Goal: Task Accomplishment & Management: Manage account settings

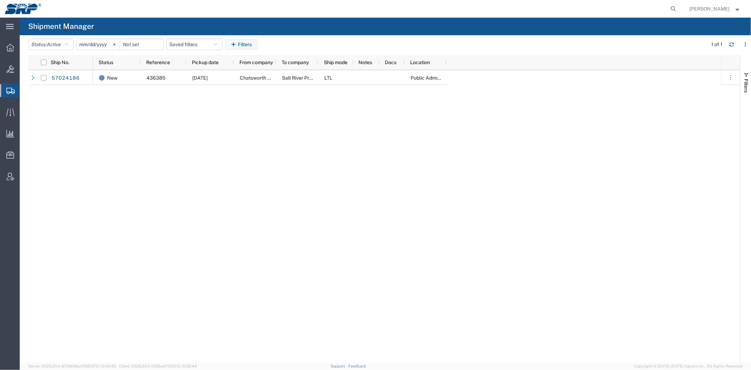
drag, startPoint x: 43, startPoint y: 182, endPoint x: 41, endPoint y: 114, distance: 67.3
click at [43, 181] on div "57024186 New 436385 [DATE] Chatsworth Products Salt River Project LTL Public Ad…" at bounding box center [384, 216] width 712 height 292
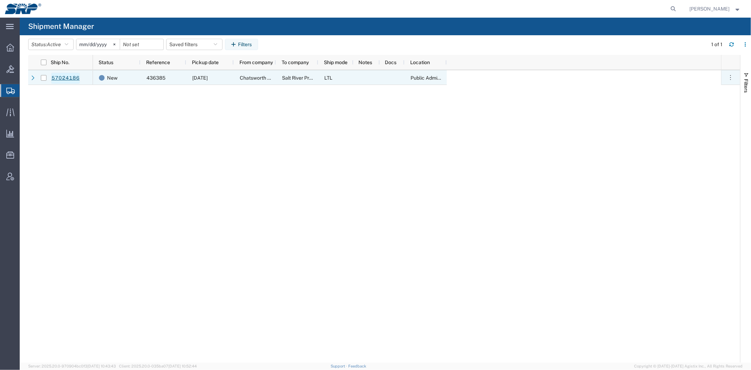
click at [64, 80] on link "57024186" at bounding box center [65, 78] width 29 height 11
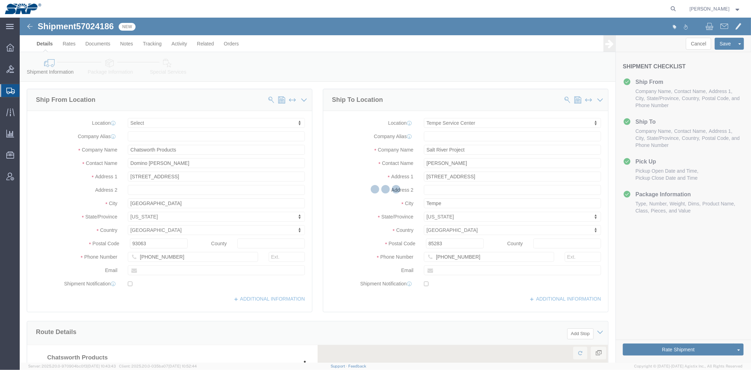
select select
select select "56538"
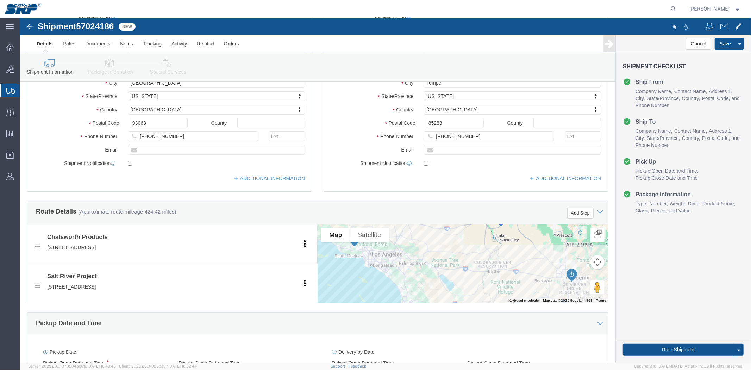
scroll to position [374, 0]
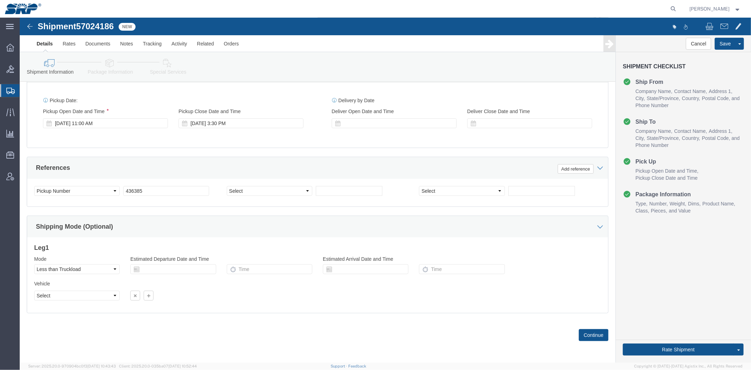
drag, startPoint x: 189, startPoint y: 50, endPoint x: 193, endPoint y: 216, distance: 165.5
drag, startPoint x: 62, startPoint y: 170, endPoint x: 47, endPoint y: 165, distance: 15.9
click div "Select Account Type Activity ID Airline Appointment Number ASN Batch Request # …"
click select "Select Account Type Activity ID Airline Appointment Number ASN Batch Request # …"
select select "PURCHORD"
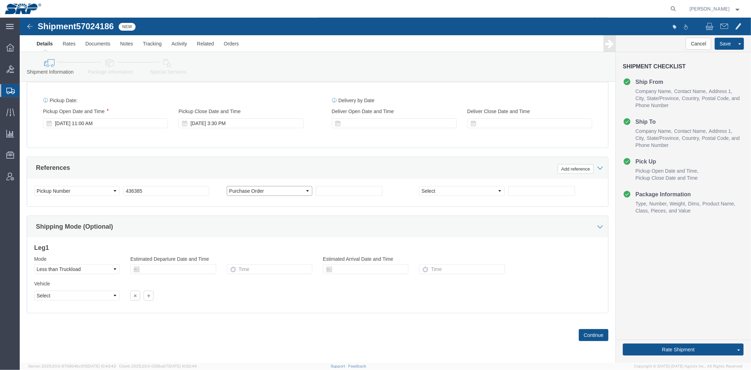
click select "Select Account Type Activity ID Airline Appointment Number ASN Batch Request # …"
click div "Select Account Type Activity ID Airline Appointment Number ASN Batch Request # …"
click input "text"
paste input "4500348119"
type input "4500348119"
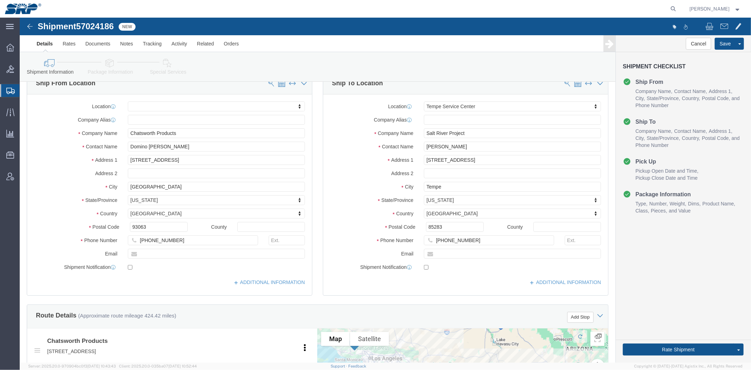
scroll to position [0, 0]
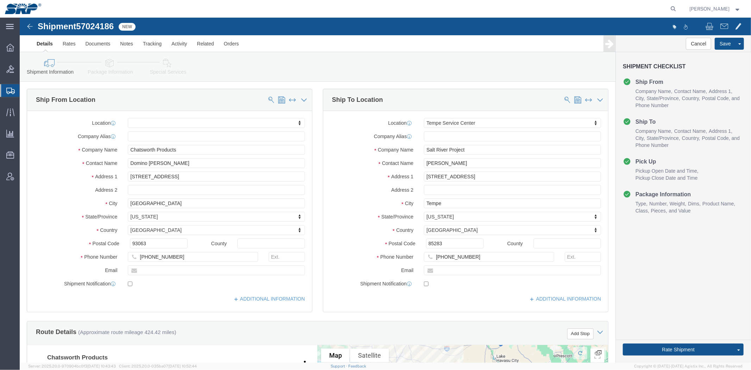
drag, startPoint x: 303, startPoint y: 197, endPoint x: 271, endPoint y: 99, distance: 104.1
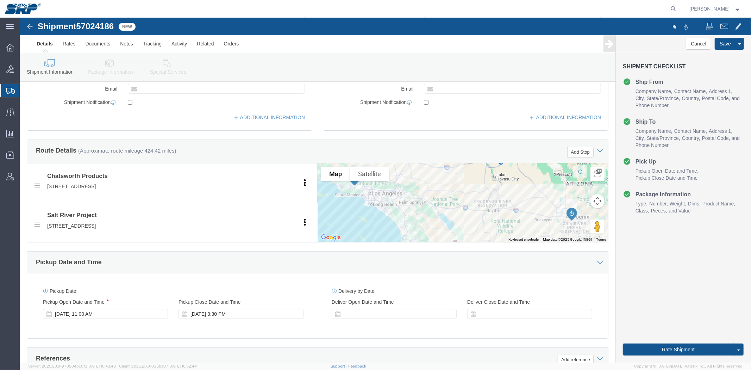
scroll to position [374, 0]
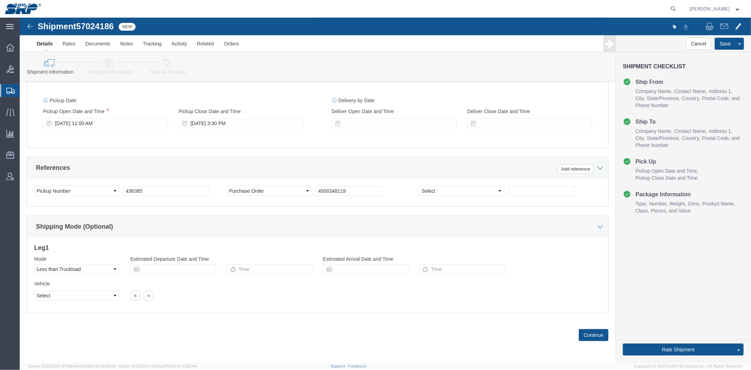
drag, startPoint x: 299, startPoint y: 93, endPoint x: 298, endPoint y: 232, distance: 139.1
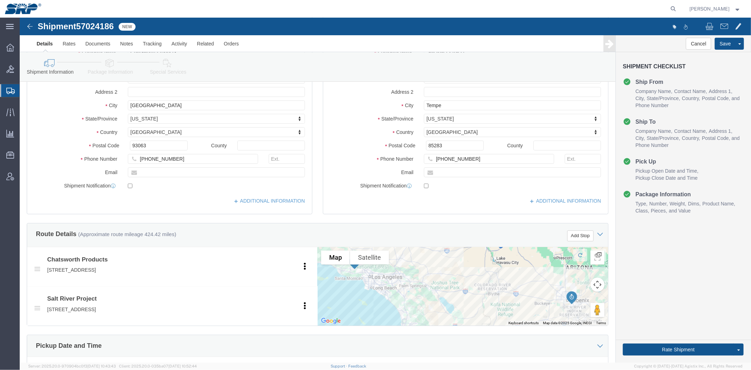
scroll to position [0, 0]
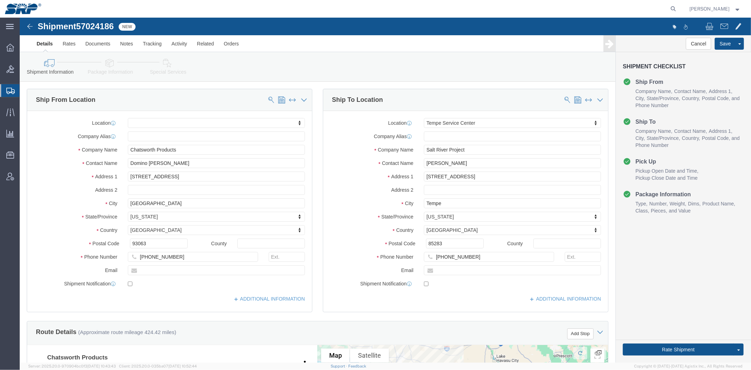
drag, startPoint x: 228, startPoint y: 225, endPoint x: 171, endPoint y: 65, distance: 170.1
click link "Package Information"
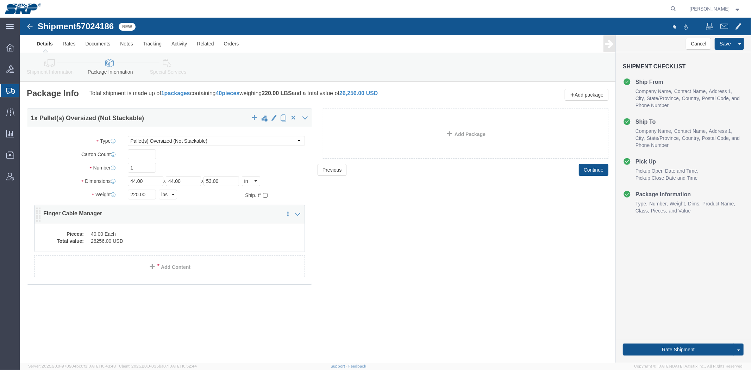
click dd "40.00 Each"
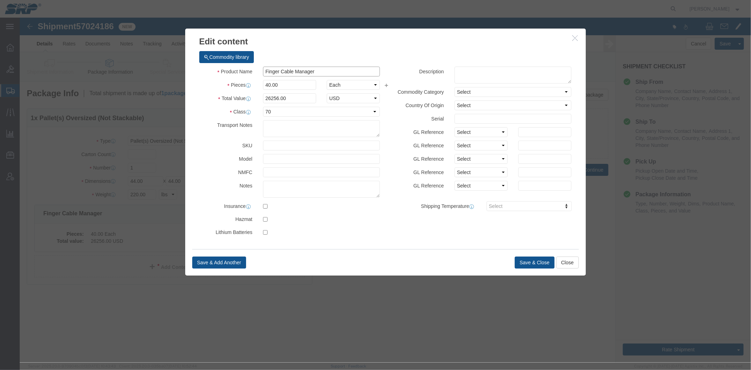
drag, startPoint x: 261, startPoint y: 54, endPoint x: 144, endPoint y: 40, distance: 117.2
click div "Edit content Commodity library Product Name Finger Cable Manager Pieces 40.00 S…"
type input "Cable Manager"
drag, startPoint x: 280, startPoint y: 80, endPoint x: 163, endPoint y: 82, distance: 116.2
click div "Commodity library Product Name Cable Manager Pieces 40.00 Select Bag Barrels 10…"
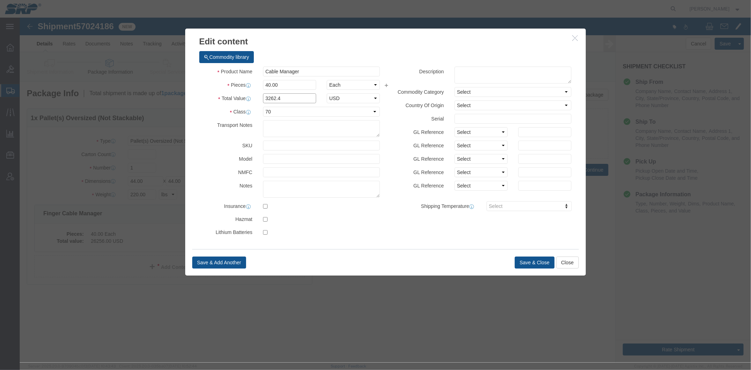
type input "3262.4"
click label "SKU"
click button "Save & Close"
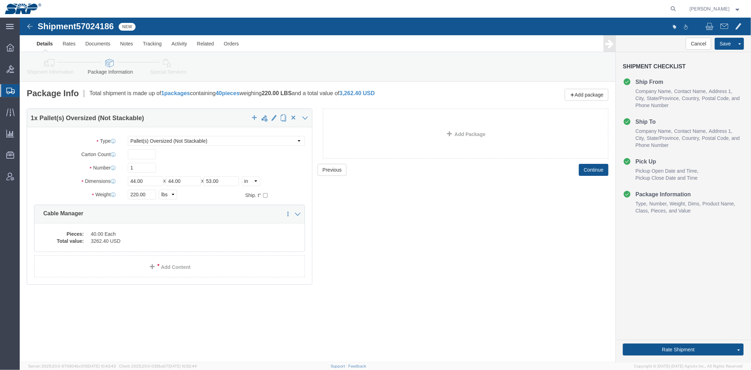
click link "Special Services"
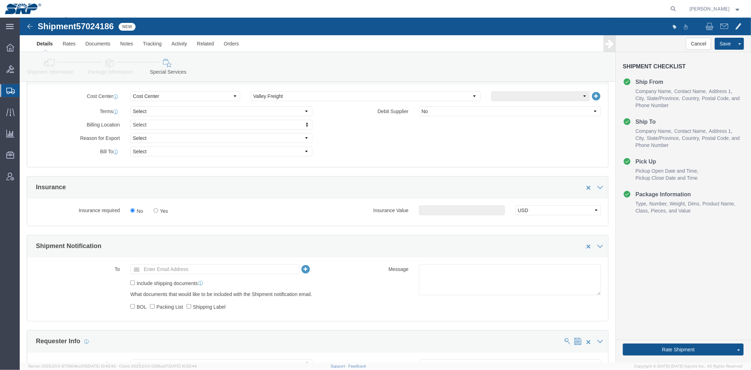
drag, startPoint x: 258, startPoint y: 99, endPoint x: 238, endPoint y: 152, distance: 56.9
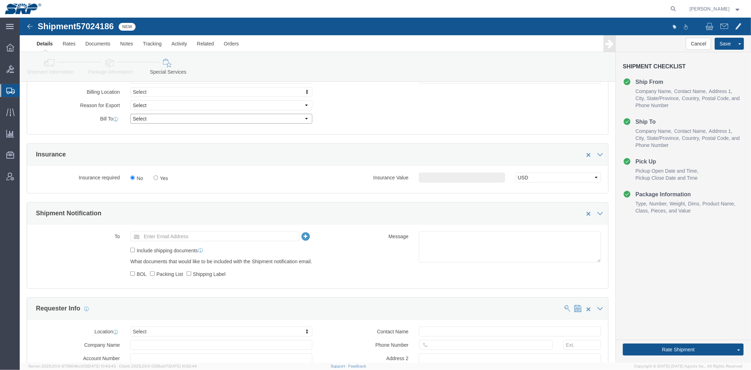
click select "Select Recipient Account Sender/Shipper Third Party Account"
select select "THRD"
click select "Select Recipient Account Sender/Shipper Third Party Account"
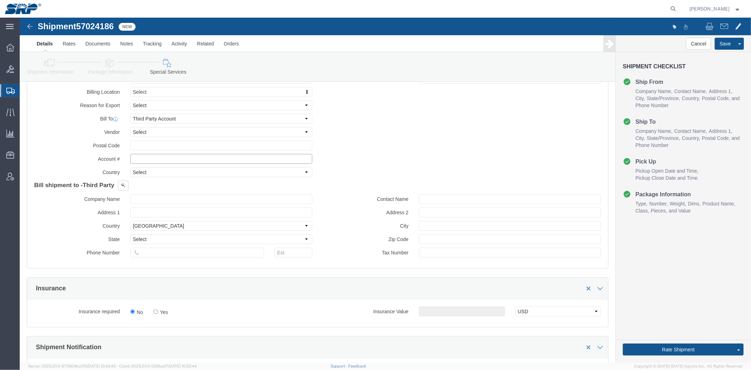
click input "text"
type input "84296522"
click span
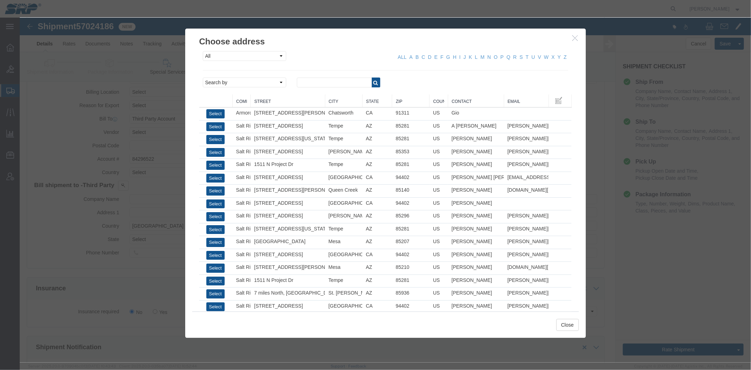
click div "All Company Location Other Personal Shared ALL A B C D E F G H I J K L M N O P …"
click select "Search by Address Book Name City Company Name Contact Name Country CustomerAlia…"
select select "city"
click select "Search by Address Book Name City Company Name Contact Name Country CustomerAlia…"
click hr
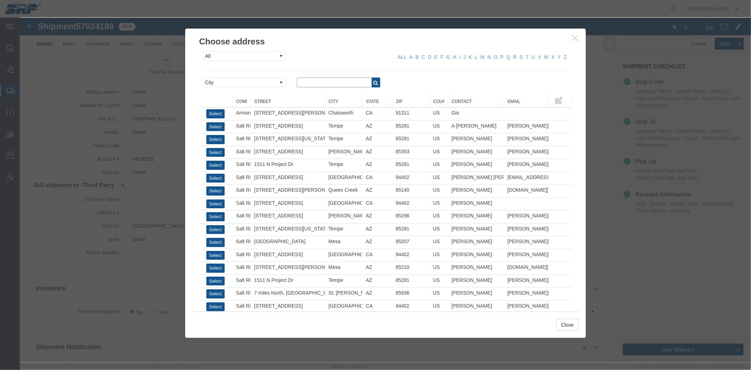
click input "text"
type input "phoenix"
click button "button"
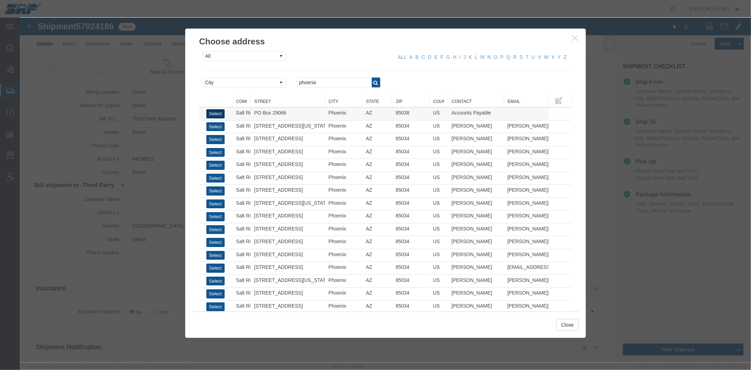
click button "Select"
select select "AZ"
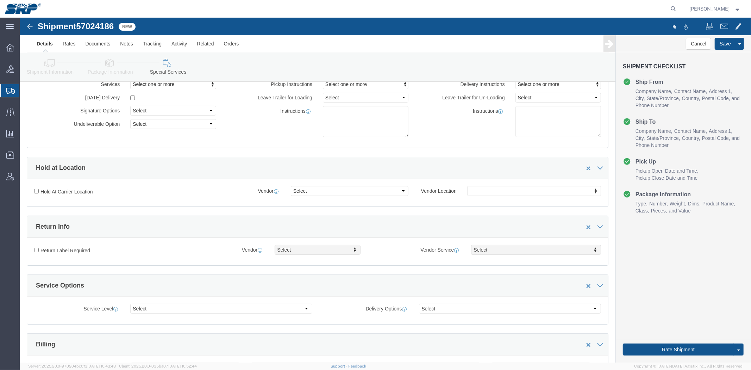
scroll to position [0, 0]
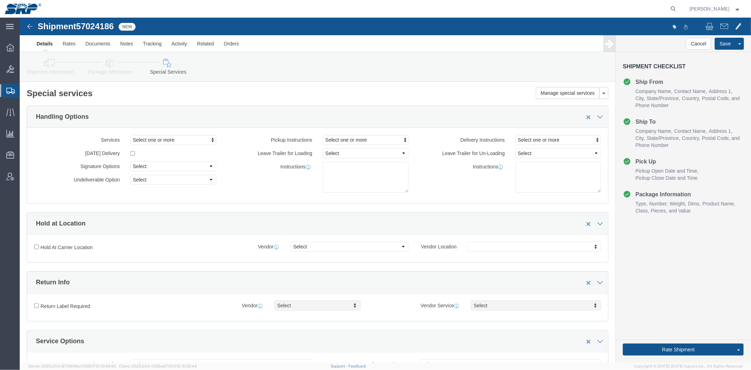
drag, startPoint x: 310, startPoint y: 220, endPoint x: 245, endPoint y: 73, distance: 160.6
click link "Shipment Information"
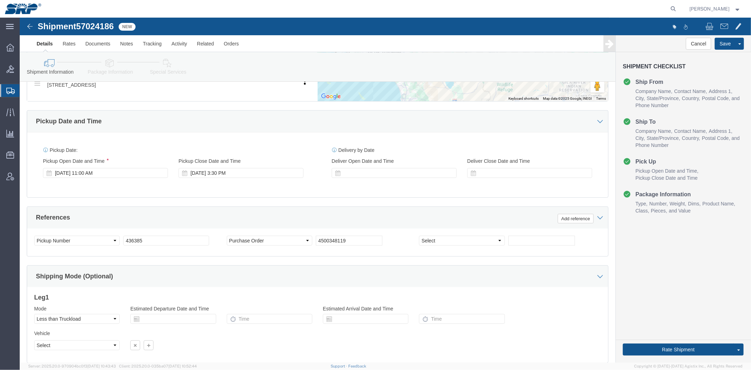
drag, startPoint x: 77, startPoint y: 77, endPoint x: 80, endPoint y: 163, distance: 85.9
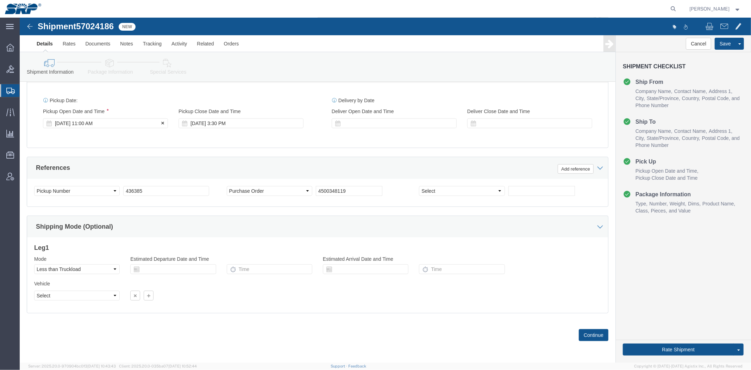
click div "[DATE] 11:00 AM"
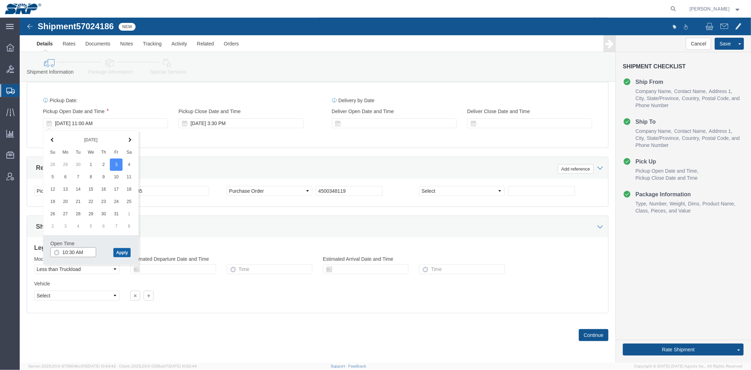
type input "10:30 AM"
click button "Apply"
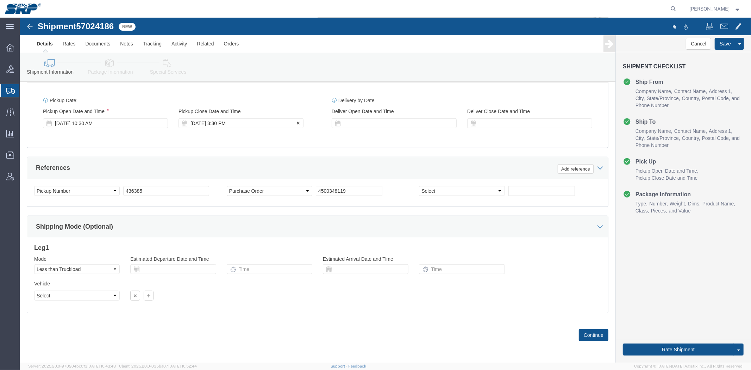
click div "[DATE] 3:30 PM"
click div "Close Time 3:30 PM [DATE] 3:30 PM - [DATE] 3:30 PM Cancel Apply"
click button "Apply"
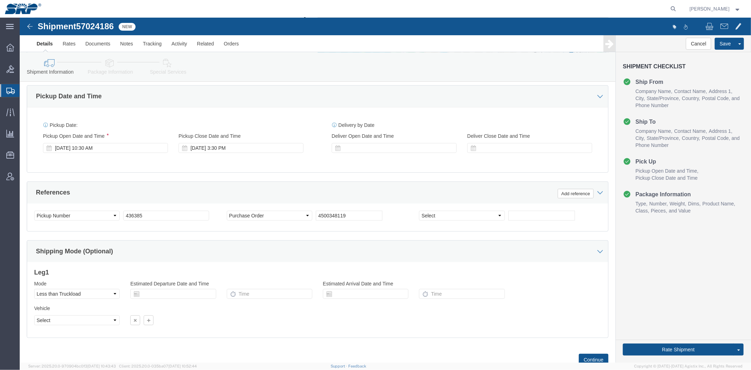
scroll to position [0, 0]
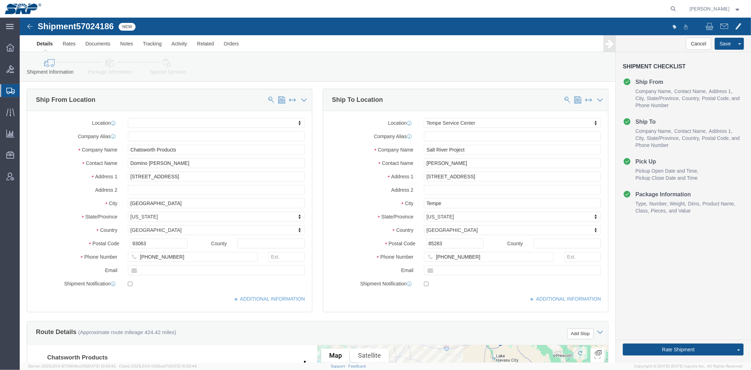
drag, startPoint x: 256, startPoint y: 212, endPoint x: 180, endPoint y: 110, distance: 127.3
click link "Package Information"
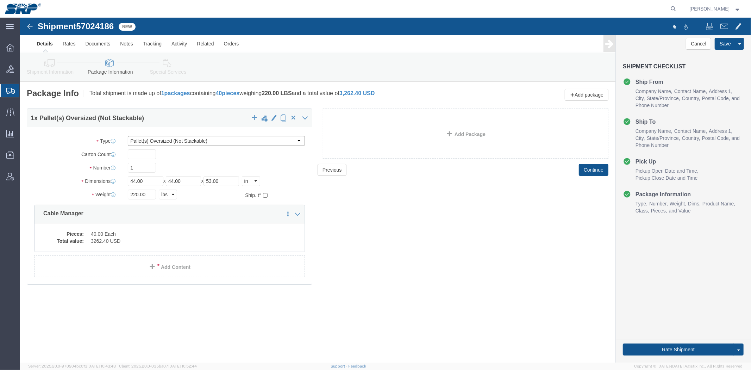
click select "Select Bale(s) Basket(s) Bolt(s) Bottle(s) Buckets Bulk Bundle(s) Can(s) Cardbo…"
select select "PSNS"
click select "Select Bale(s) Basket(s) Bolt(s) Bottle(s) Buckets Bulk Bundle(s) Can(s) Cardbo…"
click div "Previous Continue"
click link "Special Services"
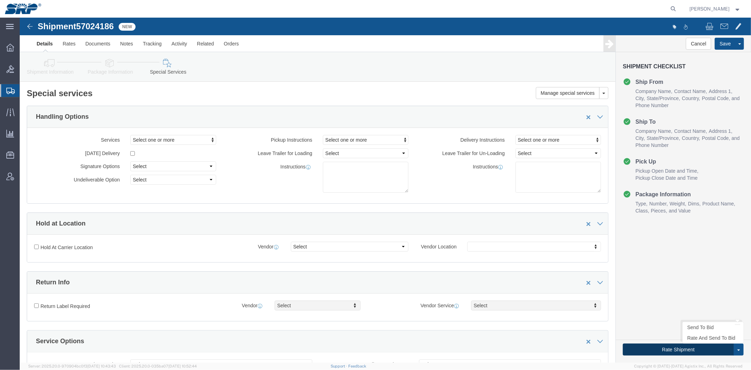
drag, startPoint x: 654, startPoint y: 331, endPoint x: 649, endPoint y: 322, distance: 10.1
click button "Rate Shipment"
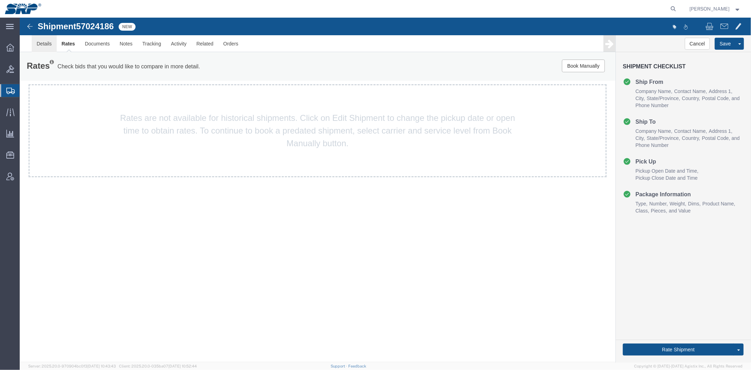
click at [43, 40] on link "Details" at bounding box center [43, 43] width 25 height 17
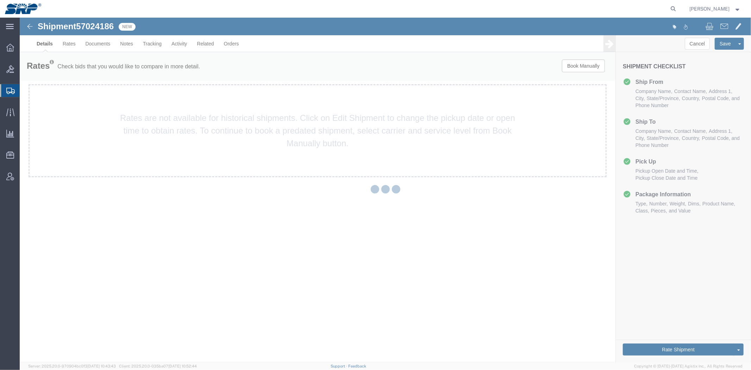
select select "56538"
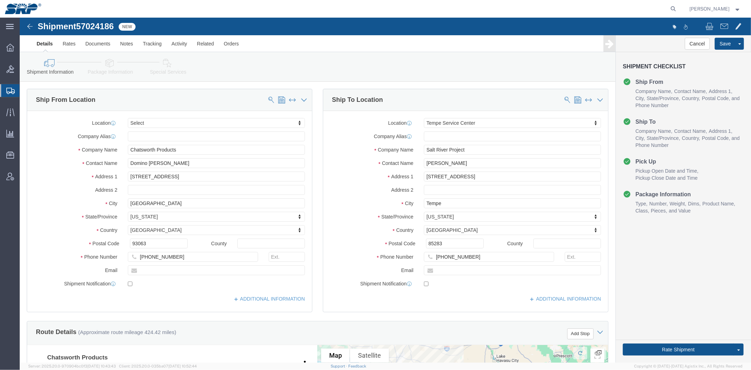
drag, startPoint x: 231, startPoint y: 48, endPoint x: 238, endPoint y: 135, distance: 87.3
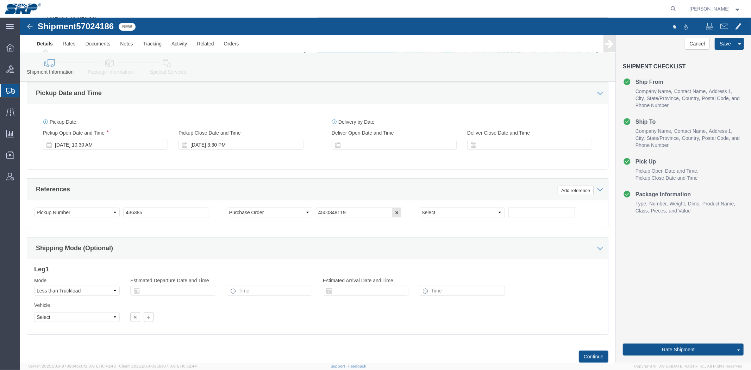
drag, startPoint x: 238, startPoint y: 65, endPoint x: 231, endPoint y: 181, distance: 115.3
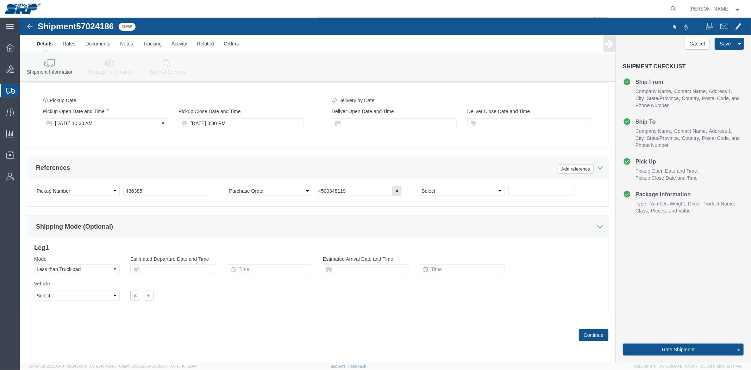
click div "[DATE] 10:30 AM"
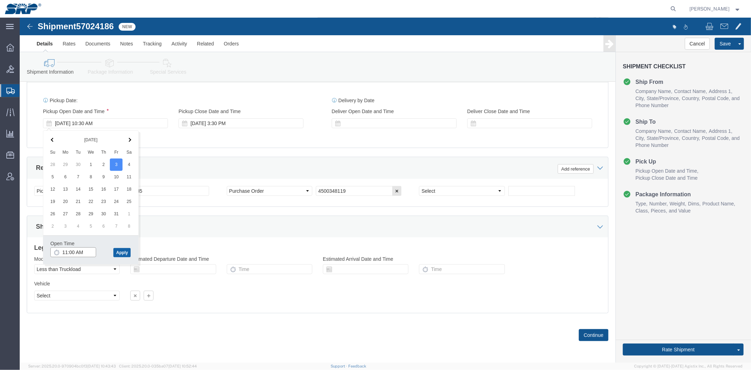
type input "11:00 AM"
click button "Apply"
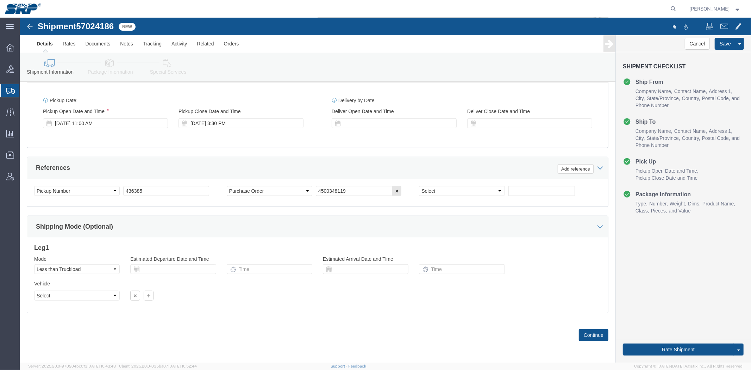
click link "Special Services"
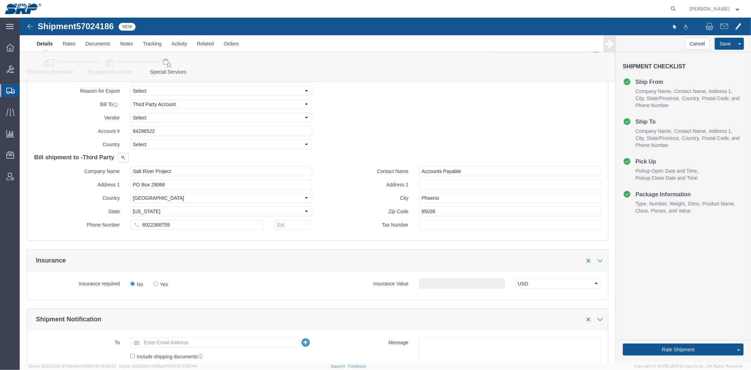
scroll to position [792, 0]
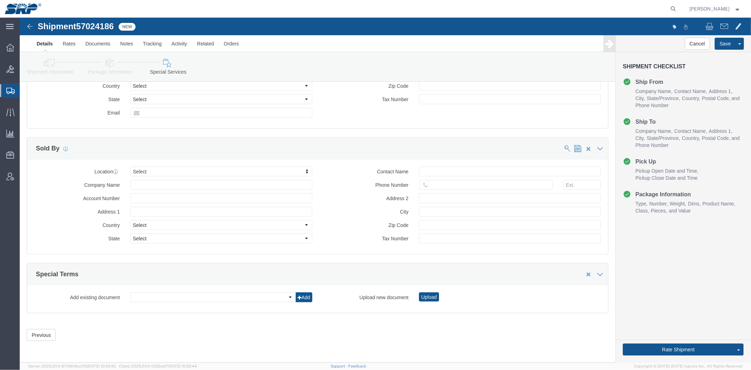
drag, startPoint x: 186, startPoint y: 87, endPoint x: 187, endPoint y: 130, distance: 42.6
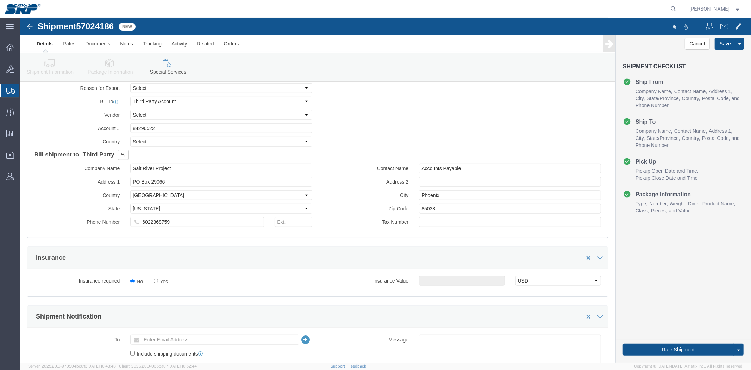
scroll to position [344, 0]
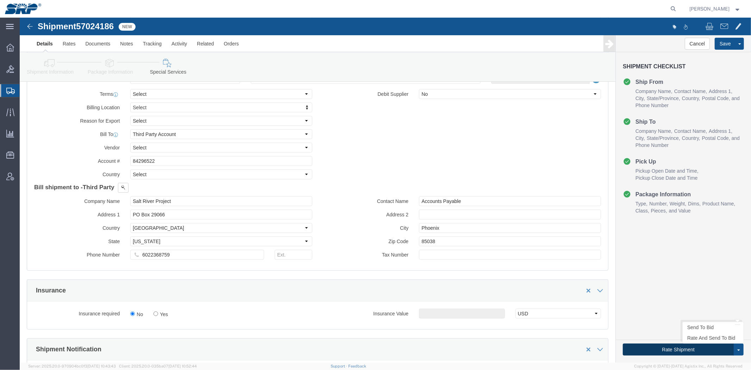
click button "Rate Shipment"
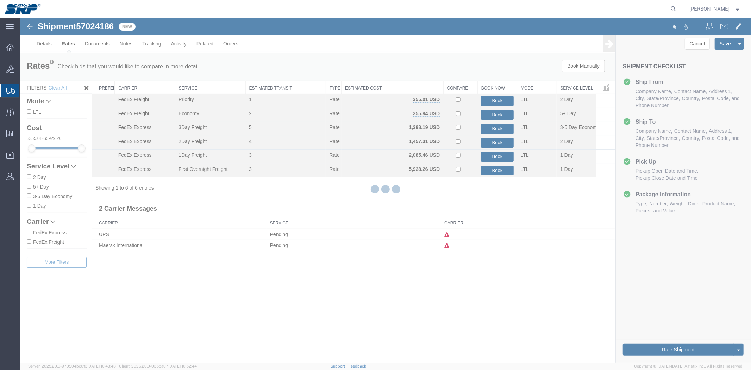
scroll to position [0, 0]
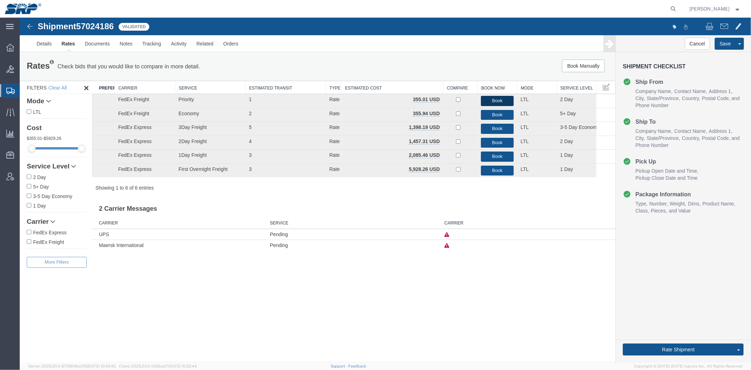
click at [494, 101] on button "Book" at bounding box center [497, 100] width 32 height 10
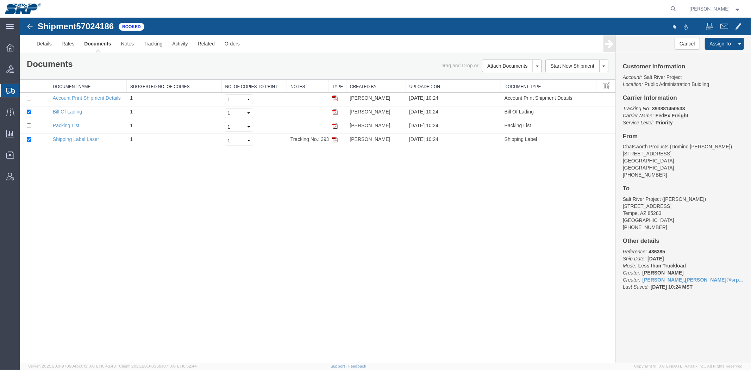
click at [662, 105] on b "393881450533" at bounding box center [668, 108] width 33 height 6
copy b "393881450533"
click at [50, 40] on link "Details" at bounding box center [43, 43] width 25 height 17
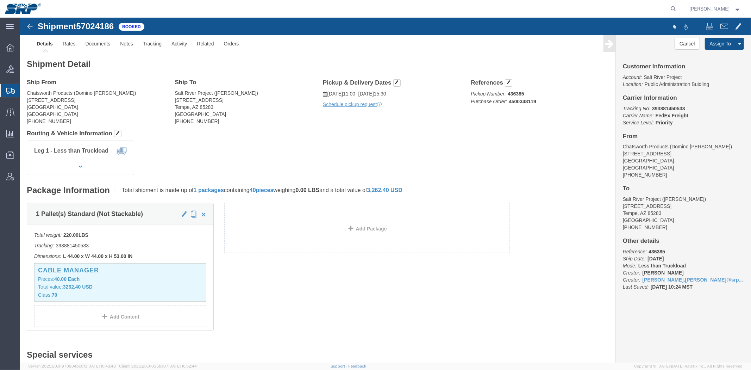
drag, startPoint x: 232, startPoint y: 128, endPoint x: 214, endPoint y: 121, distance: 19.7
click div "Leg 1 - Less than Truckload"
click link "Schedule pickup request"
click link "Documents"
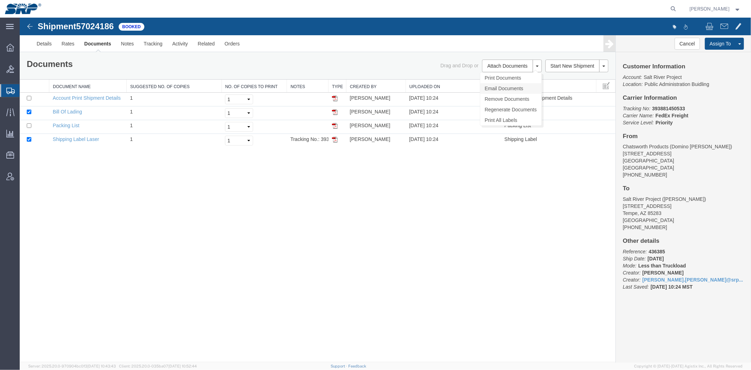
click at [502, 89] on link "Email Documents" at bounding box center [510, 88] width 61 height 11
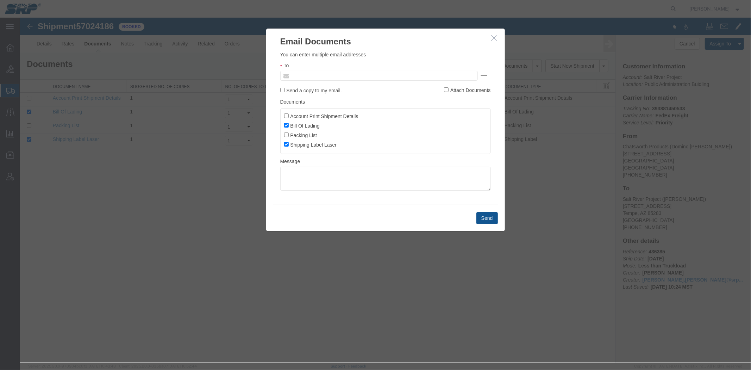
click at [313, 73] on input "text" at bounding box center [331, 75] width 82 height 9
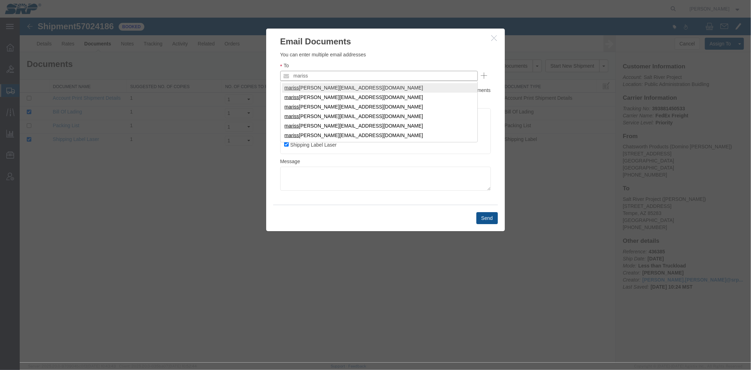
type input "mariss"
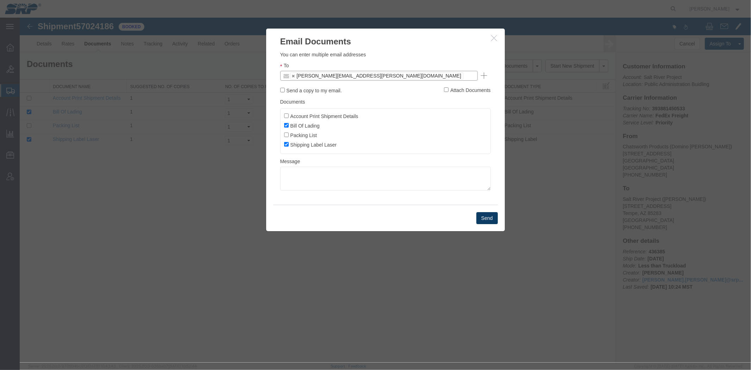
click at [490, 222] on button "Send" at bounding box center [486, 218] width 21 height 12
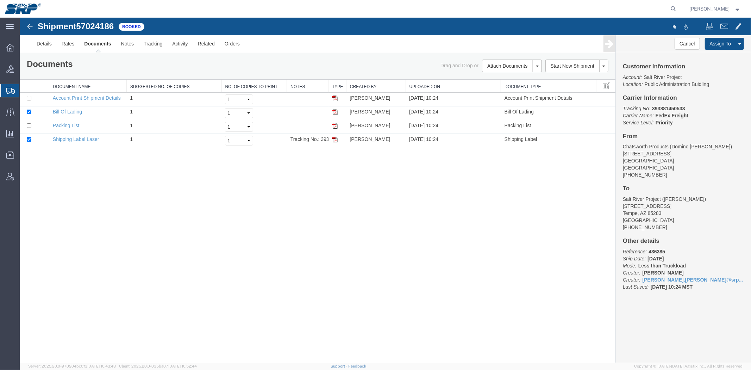
click at [0, 0] on span "Shipment Manager" at bounding box center [0, 0] width 0 height 0
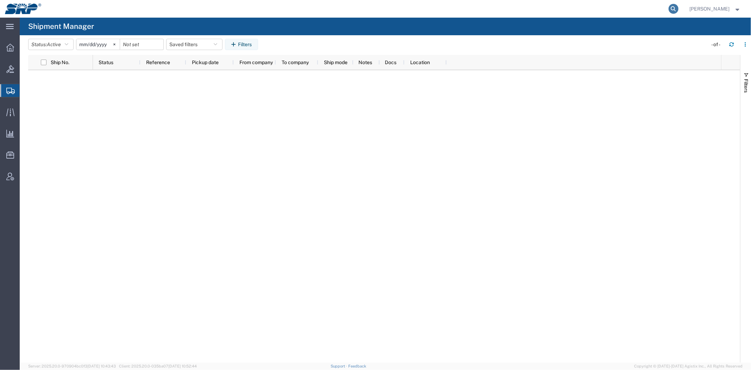
click at [670, 10] on icon at bounding box center [673, 9] width 10 height 10
click at [599, 8] on input "search" at bounding box center [561, 8] width 214 height 17
paste input "393881450533"
type input "393881450533"
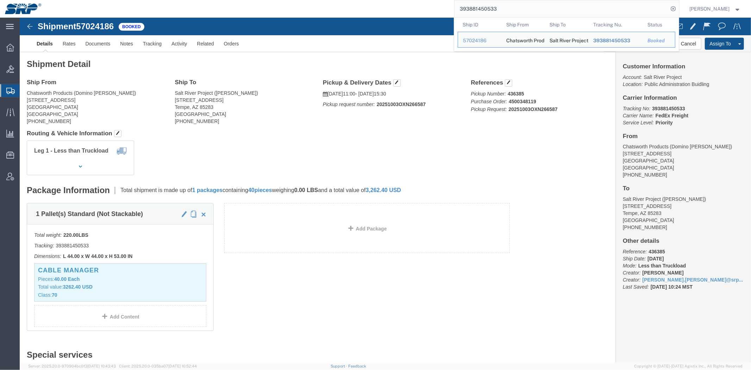
click div "Shipment Detail Ship From Chatsworth Products (Domino [PERSON_NAME]) [STREET_AD…"
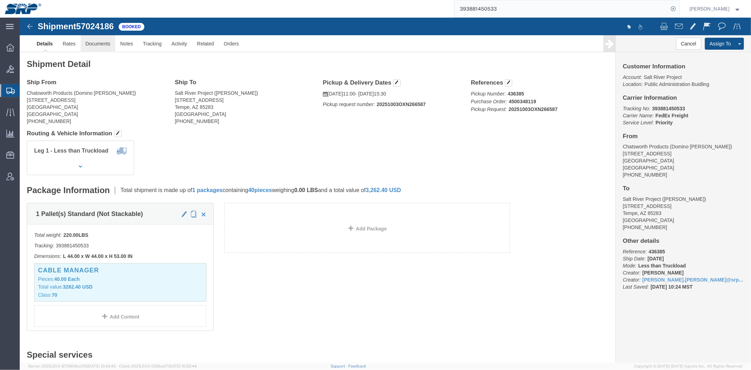
click link "Documents"
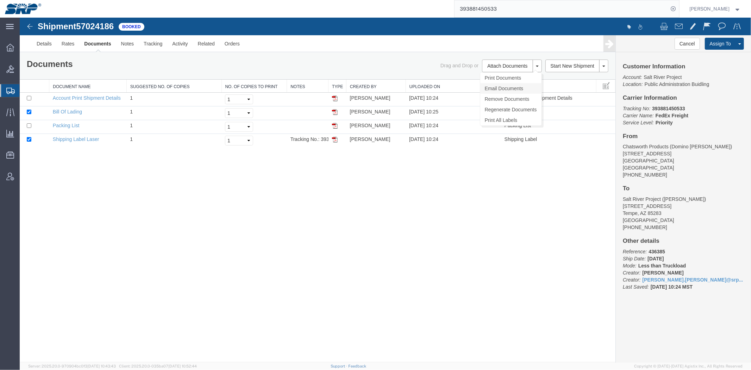
click at [505, 83] on link "Email Documents" at bounding box center [510, 88] width 61 height 11
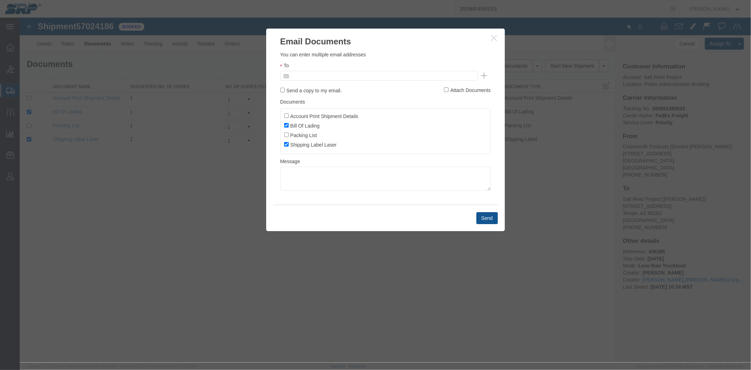
click at [312, 75] on input "text" at bounding box center [331, 75] width 82 height 9
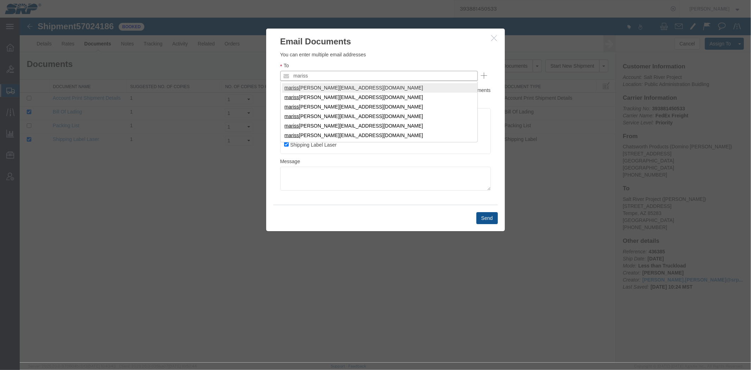
type input "mariss"
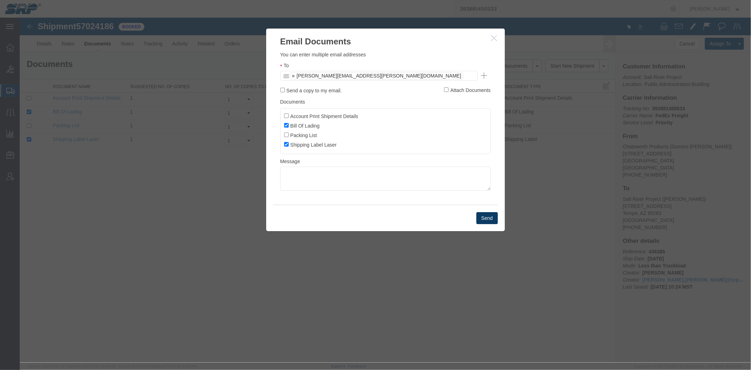
click at [484, 217] on button "Send" at bounding box center [486, 218] width 21 height 12
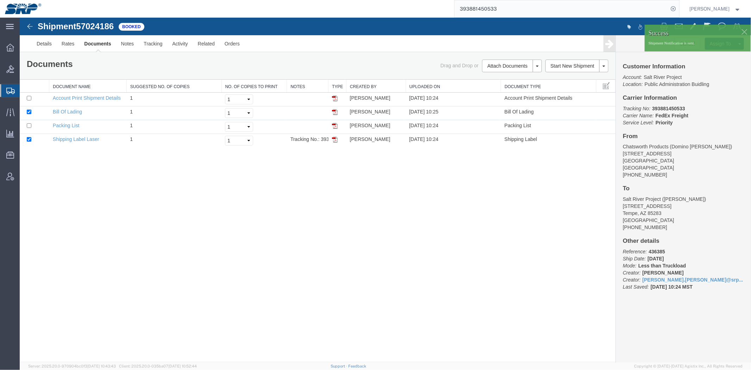
click at [208, 176] on div "Shipment 57024186 4 of 4 Booked Details Rates Documents Notes Tracking Activity…" at bounding box center [384, 189] width 731 height 344
click at [0, 0] on span "Shipment Manager" at bounding box center [0, 0] width 0 height 0
